Goal: Transaction & Acquisition: Purchase product/service

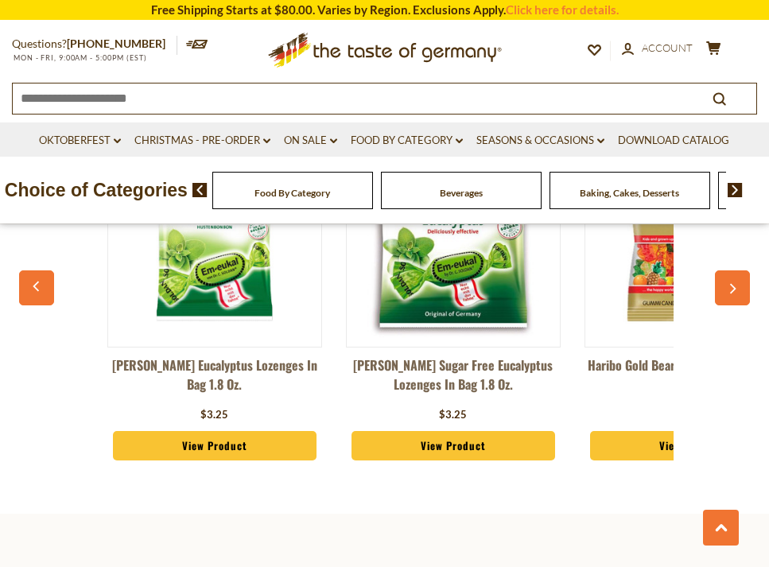
scroll to position [736, 0]
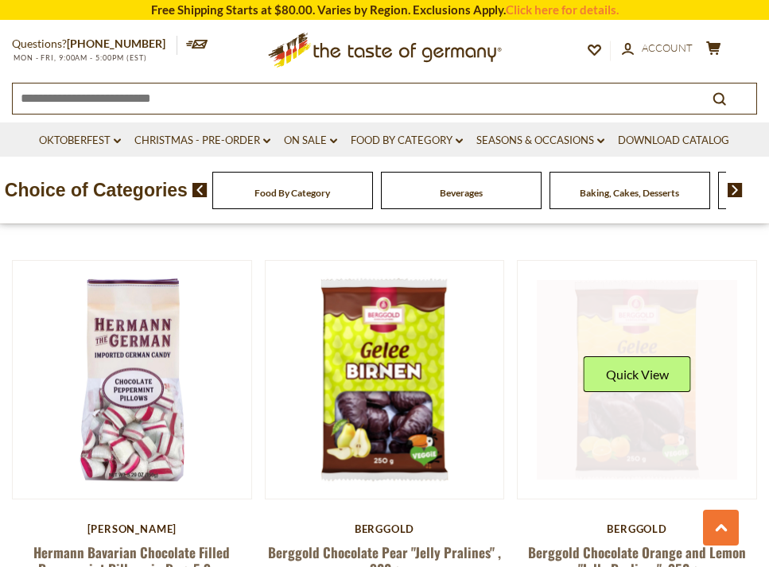
click at [750, 286] on link at bounding box center [637, 380] width 239 height 239
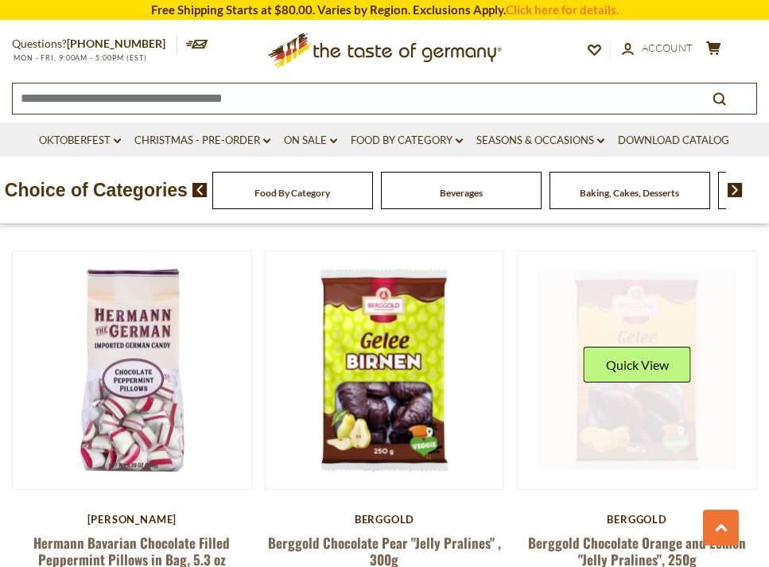
scroll to position [749, 0]
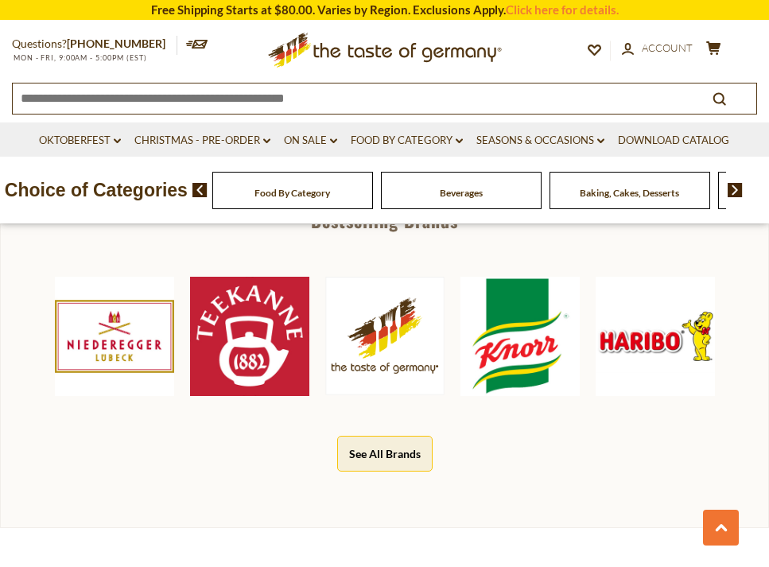
scroll to position [722, 0]
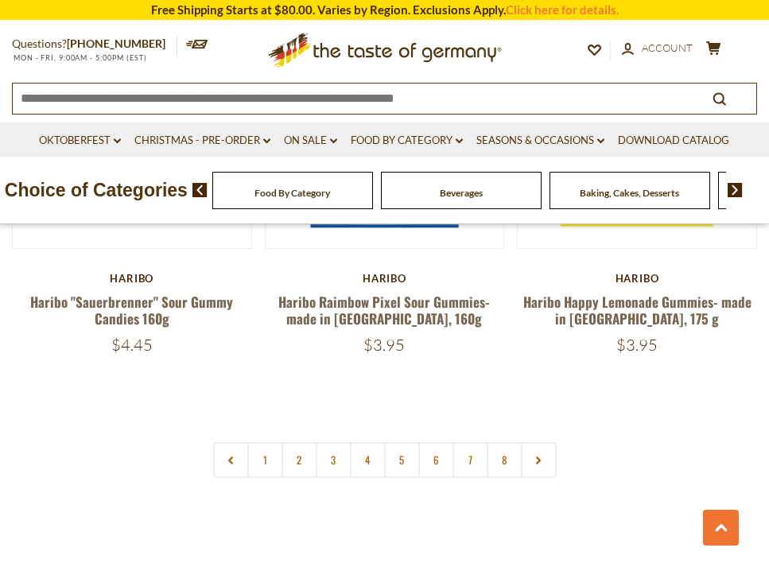
scroll to position [5057, 0]
